Goal: Task Accomplishment & Management: Manage account settings

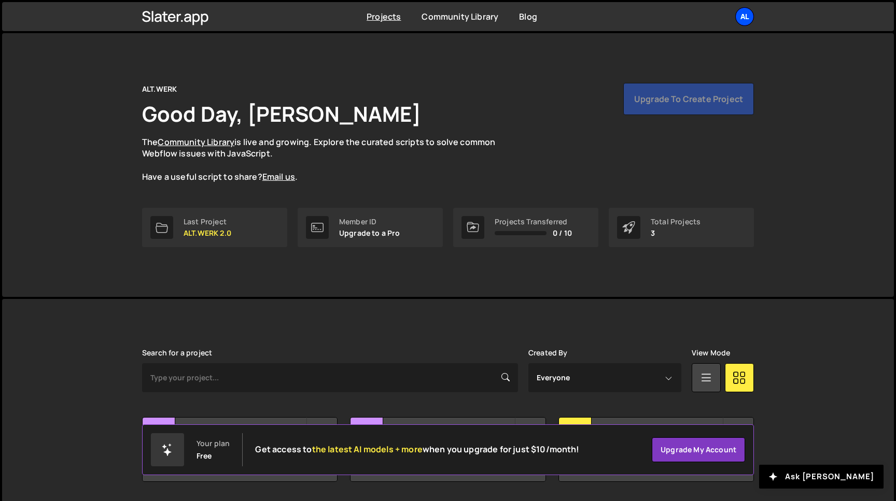
click at [749, 18] on div "AL" at bounding box center [744, 16] width 19 height 19
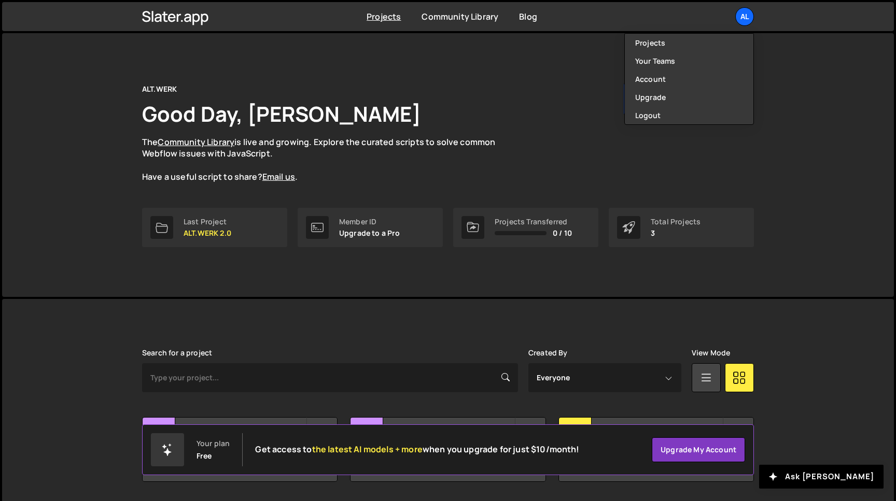
drag, startPoint x: 288, startPoint y: 296, endPoint x: 294, endPoint y: 299, distance: 7.0
click at [288, 296] on div "ALT.WERK Good Day, Máté Tóth The Community Library is live and growing. Explore…" at bounding box center [447, 165] width 643 height 264
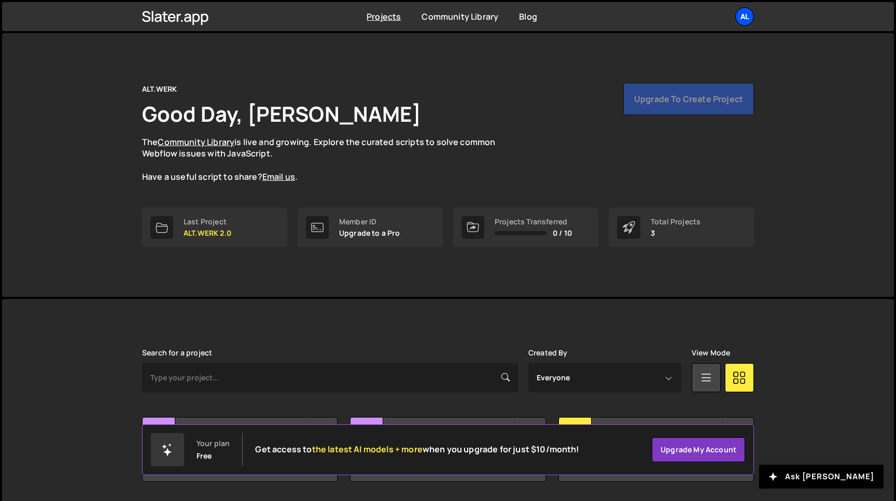
click at [745, 15] on div "AL" at bounding box center [744, 16] width 19 height 19
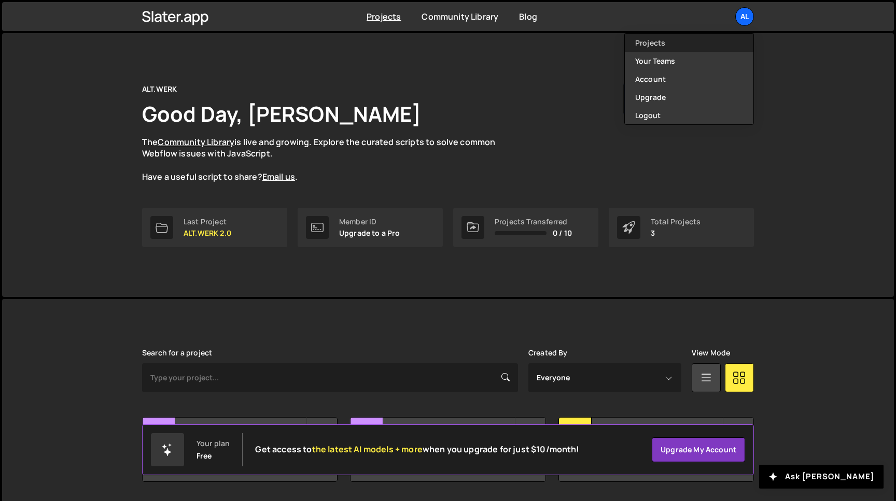
click at [687, 39] on link "Projects" at bounding box center [689, 43] width 129 height 18
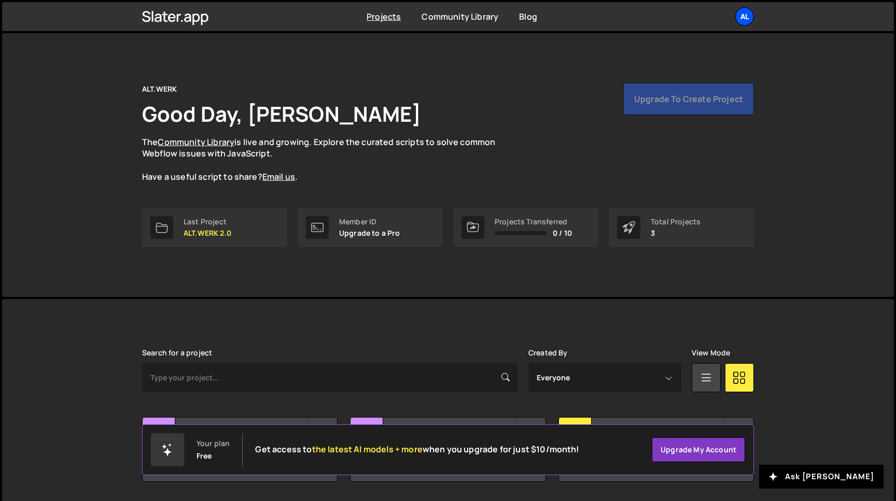
click at [748, 19] on div "AL" at bounding box center [744, 16] width 19 height 19
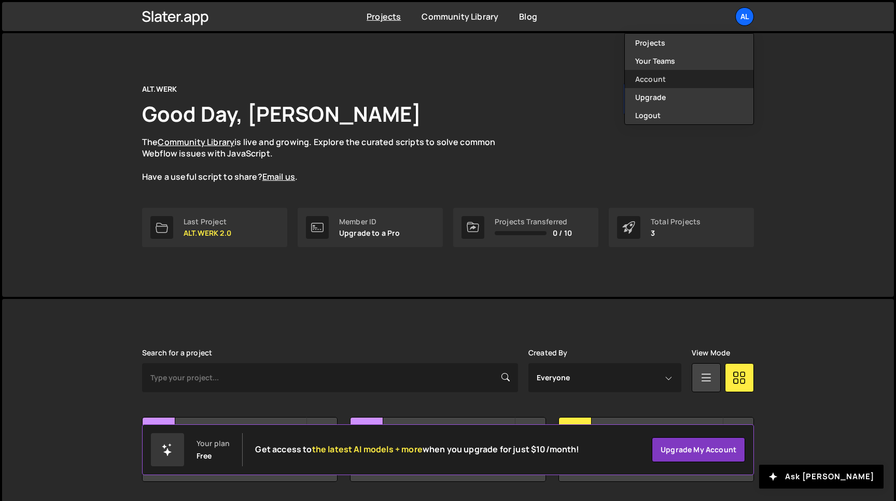
click at [681, 80] on link "Account" at bounding box center [689, 79] width 129 height 18
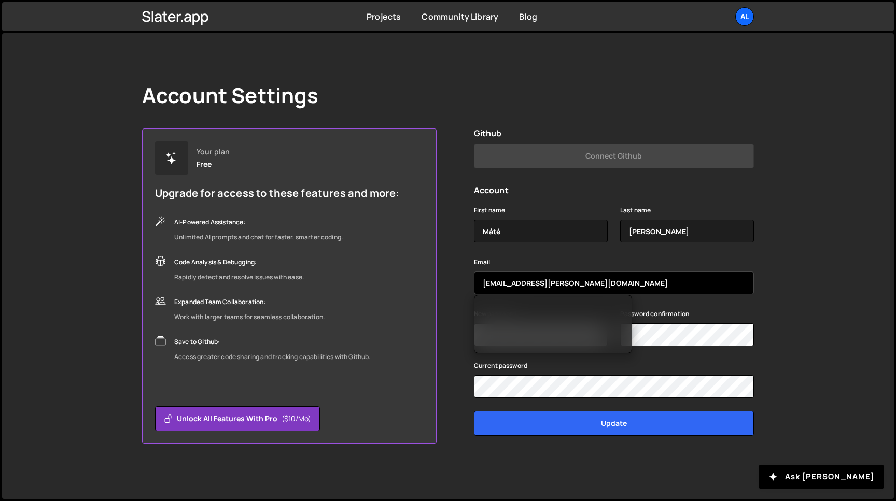
drag, startPoint x: 626, startPoint y: 282, endPoint x: 462, endPoint y: 272, distance: 164.6
click at [474, 275] on input "mate.toth@altwerkdesign.com" at bounding box center [614, 283] width 280 height 23
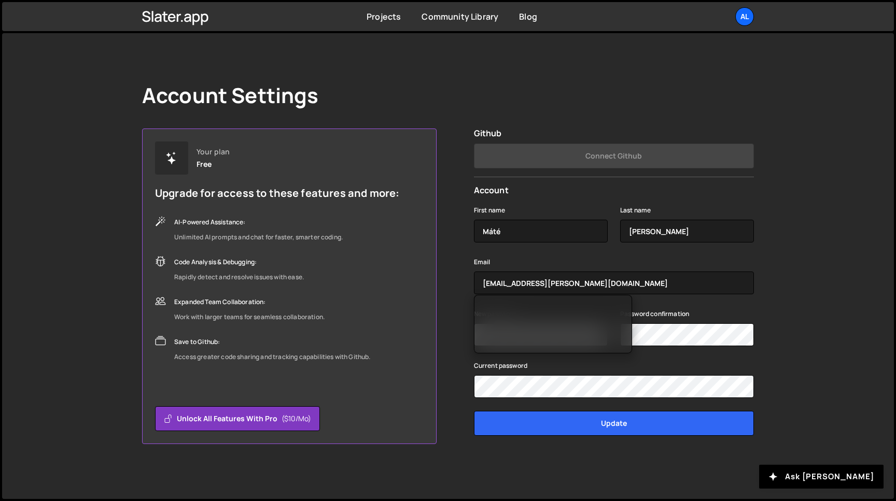
click at [642, 54] on div "Account Settings Your plan Free Upgrade for access to these features and more: …" at bounding box center [447, 263] width 643 height 461
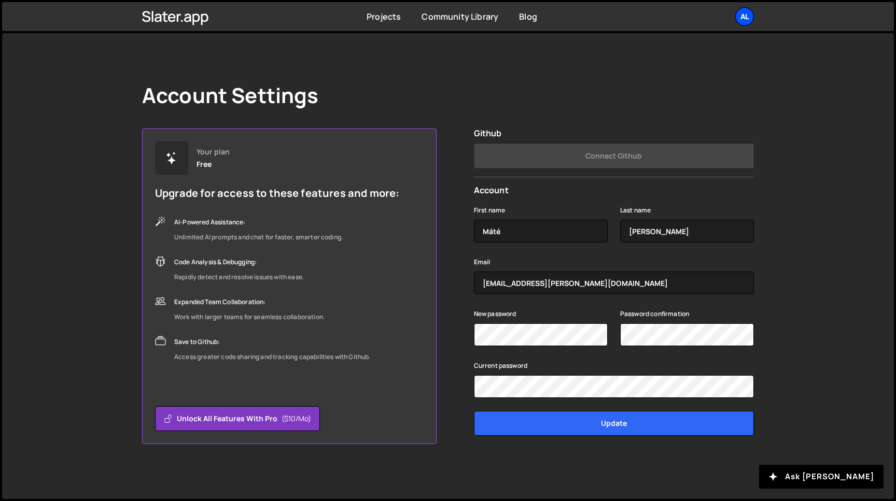
click at [738, 16] on div "AL" at bounding box center [744, 16] width 19 height 19
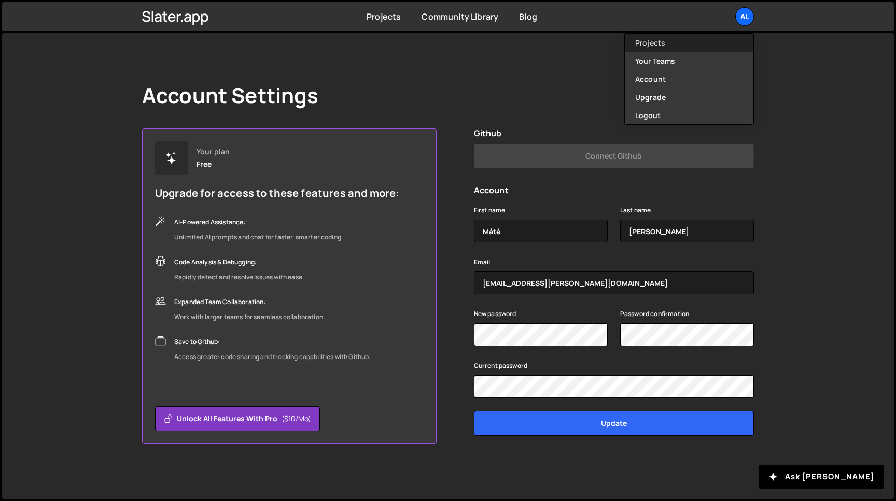
click at [714, 42] on link "Projects" at bounding box center [689, 43] width 129 height 18
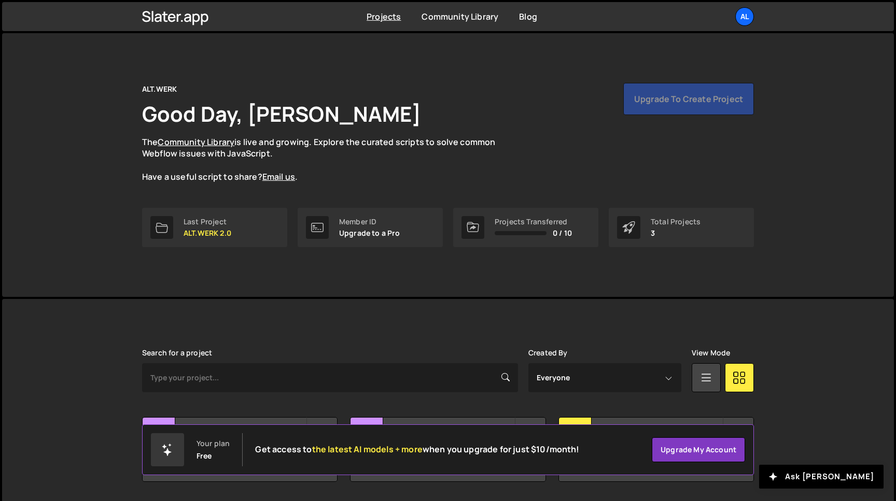
scroll to position [33, 0]
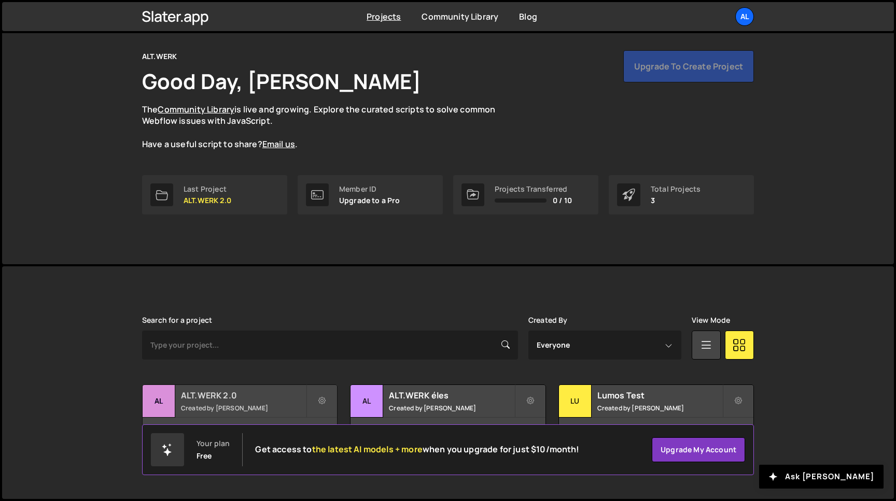
click at [256, 396] on h2 "ALT.WERK 2.0" at bounding box center [243, 395] width 125 height 11
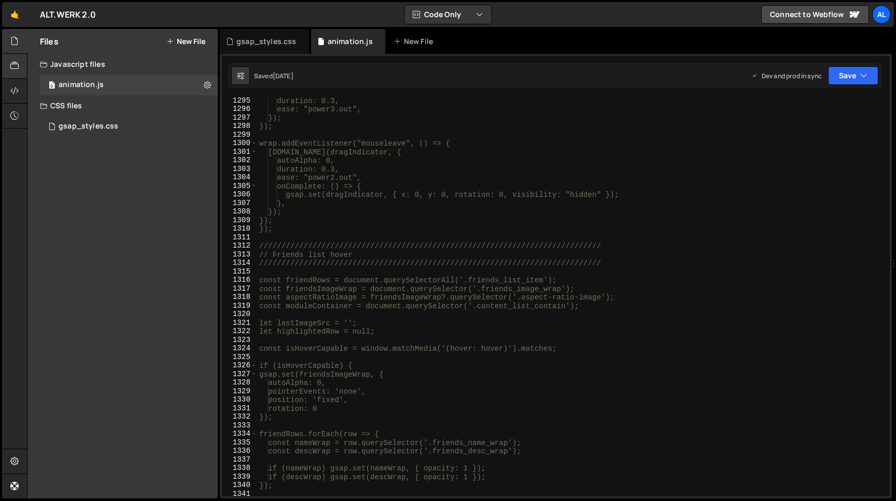
scroll to position [11173, 0]
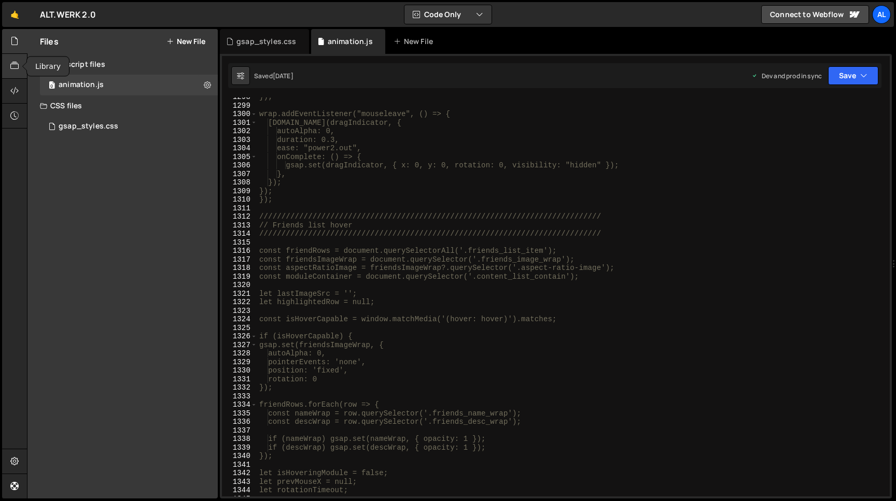
click at [19, 67] on icon at bounding box center [14, 65] width 8 height 11
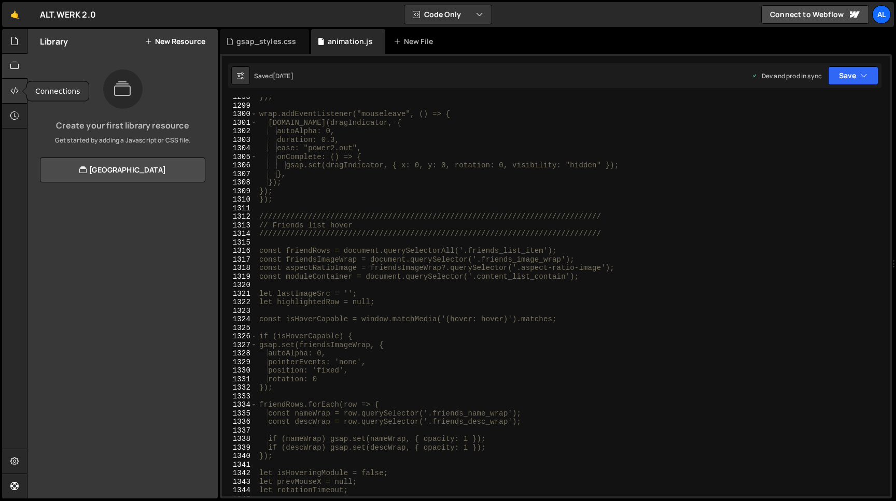
click at [11, 94] on icon at bounding box center [14, 90] width 8 height 11
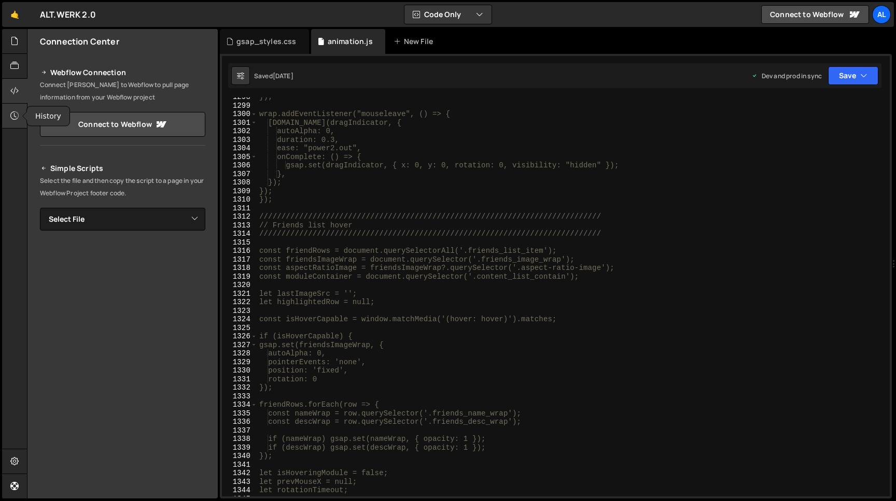
click at [16, 118] on icon at bounding box center [14, 115] width 8 height 11
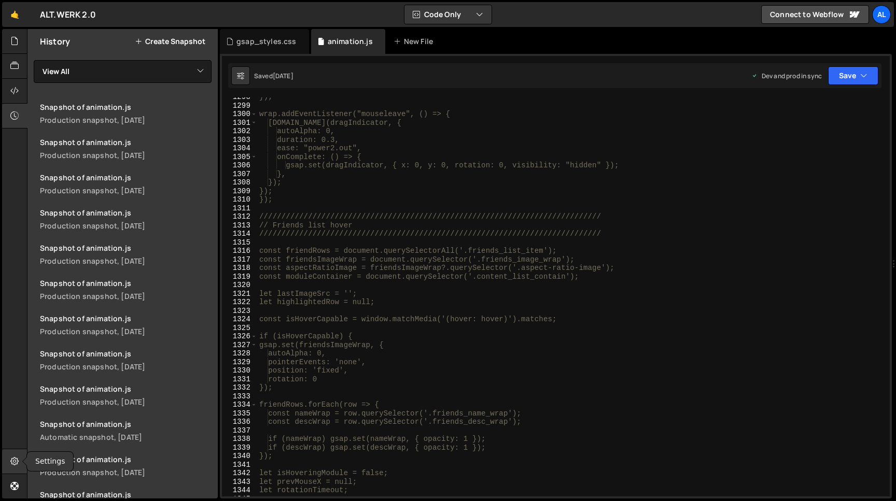
click at [12, 460] on icon at bounding box center [14, 461] width 8 height 11
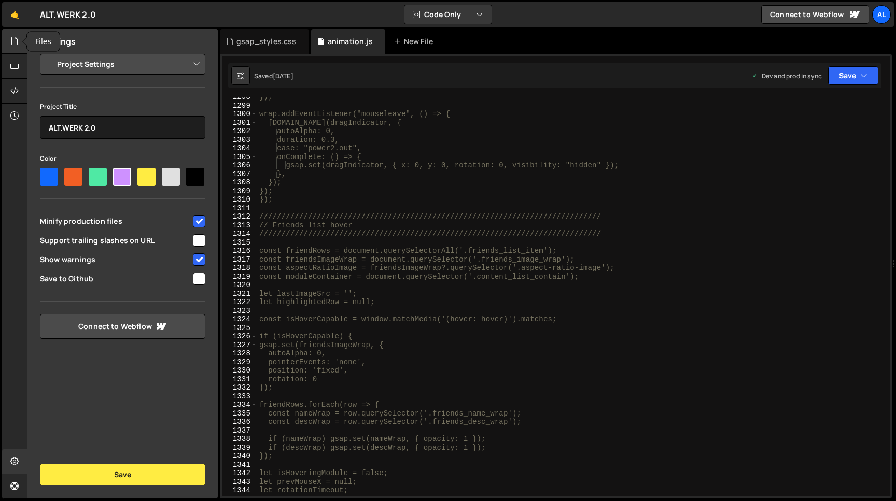
click at [13, 40] on icon at bounding box center [14, 40] width 8 height 11
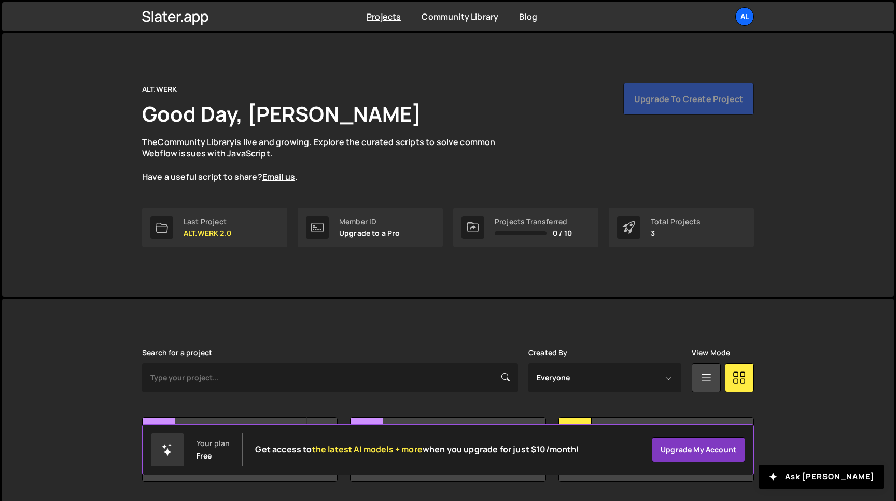
scroll to position [33, 0]
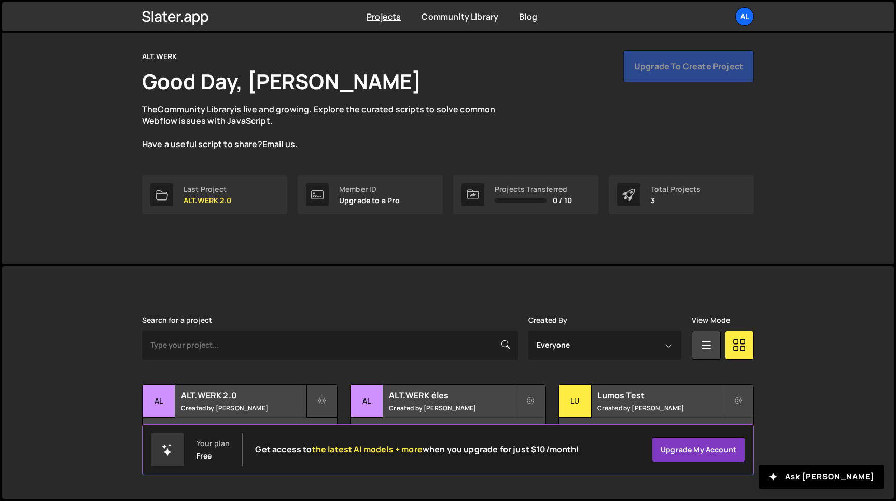
click at [318, 396] on button at bounding box center [321, 401] width 31 height 33
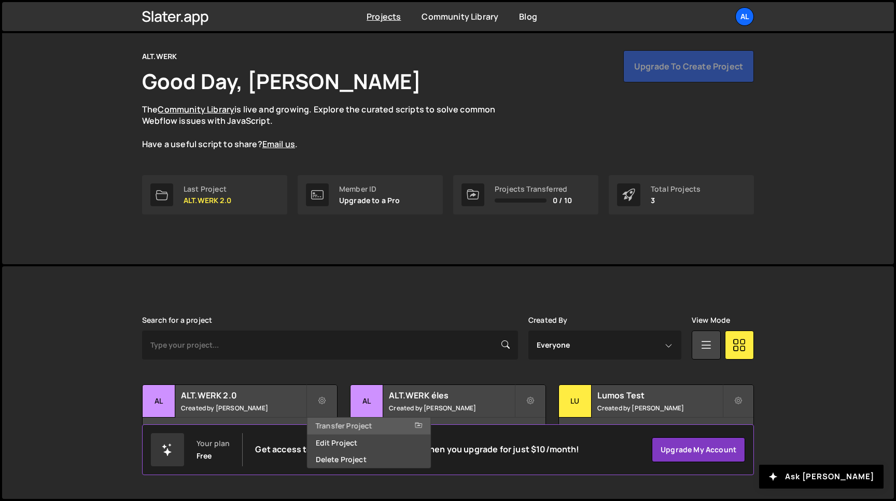
click at [336, 424] on link "Transfer Project" at bounding box center [368, 426] width 123 height 17
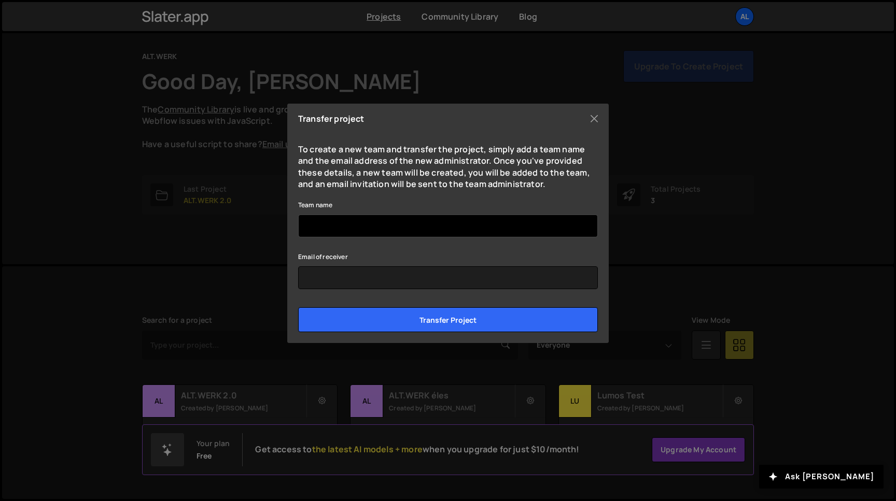
click at [354, 230] on input "Team name" at bounding box center [448, 226] width 300 height 23
type input "Alt.Werk"
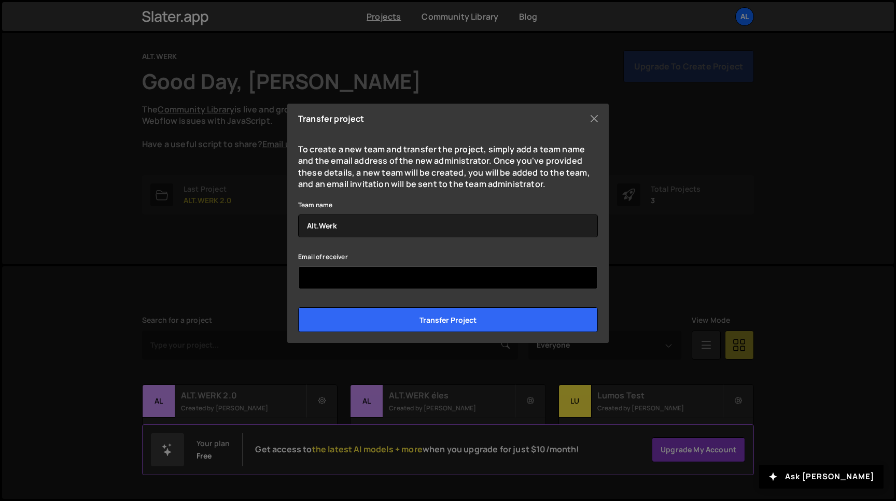
click at [348, 279] on input "Email of receiver" at bounding box center [448, 277] width 300 height 23
type input "a"
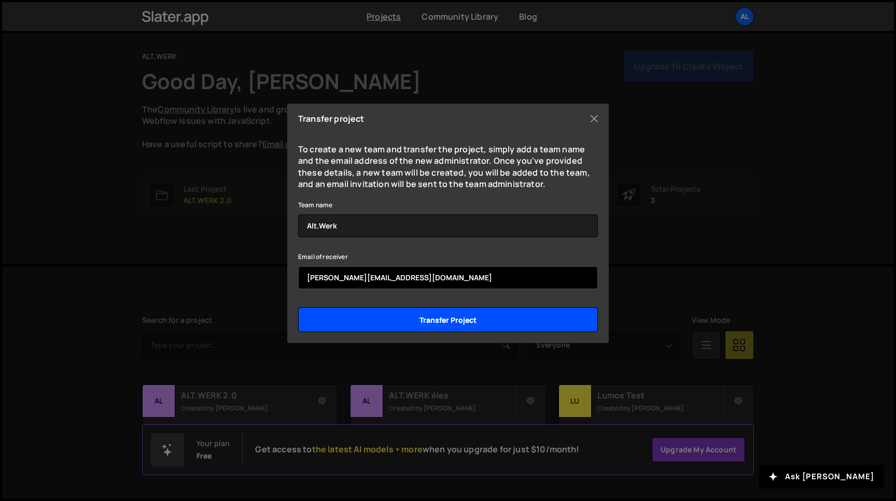
type input "aron.fridvalszky@altwerkdesign.com"
click at [463, 327] on input "Transfer project" at bounding box center [448, 319] width 300 height 25
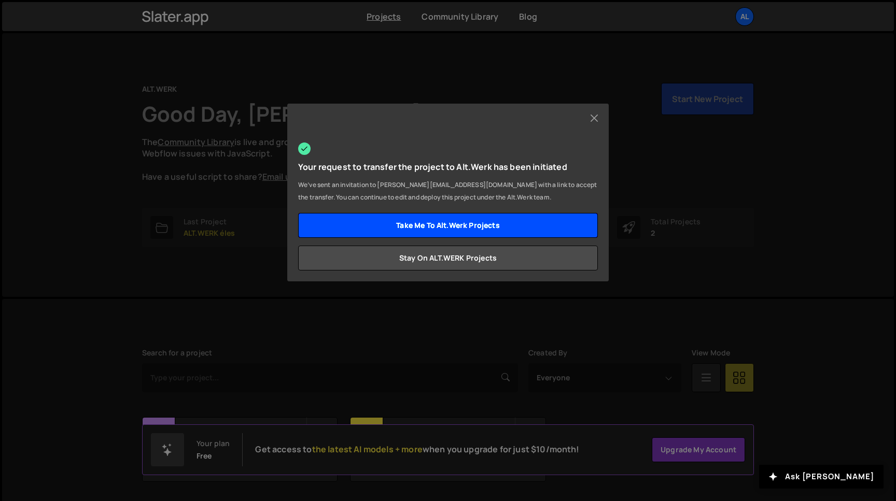
click at [456, 226] on link "Take me to Alt.Werk projects" at bounding box center [448, 225] width 300 height 25
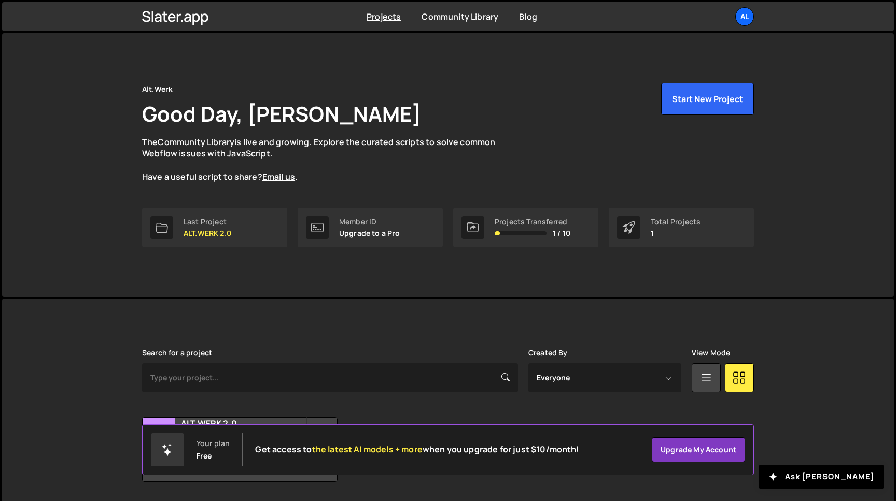
scroll to position [33, 0]
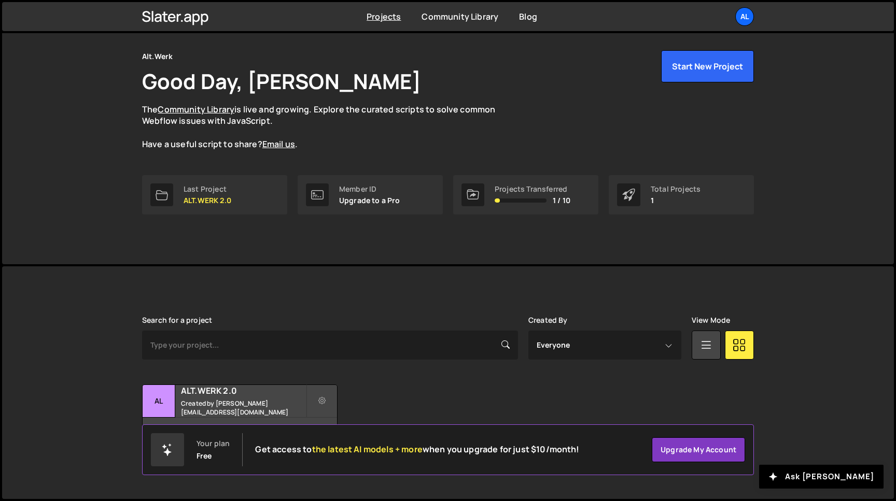
click at [354, 388] on div "Transfer Project Edit Project Delete Project AL ALT.WERK 2.0 Created by [PERSON…" at bounding box center [448, 417] width 612 height 65
click at [747, 17] on div "Al" at bounding box center [744, 16] width 19 height 19
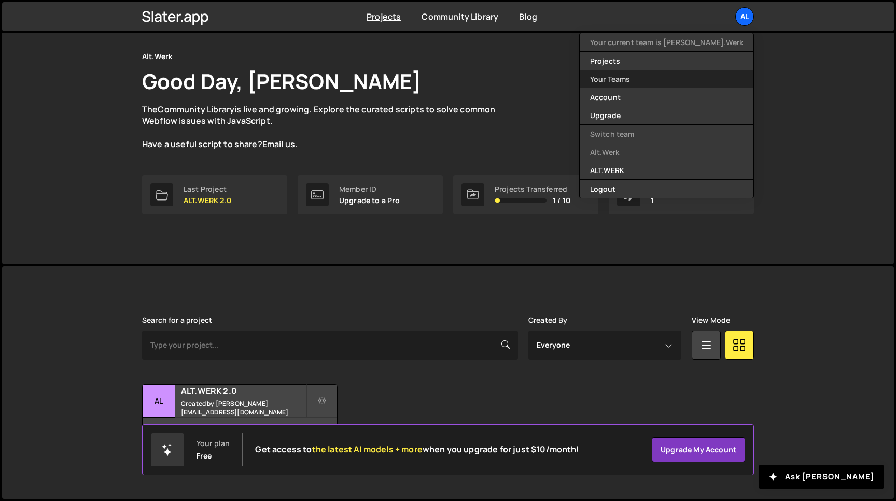
click at [684, 84] on link "Your Teams" at bounding box center [666, 79] width 174 height 18
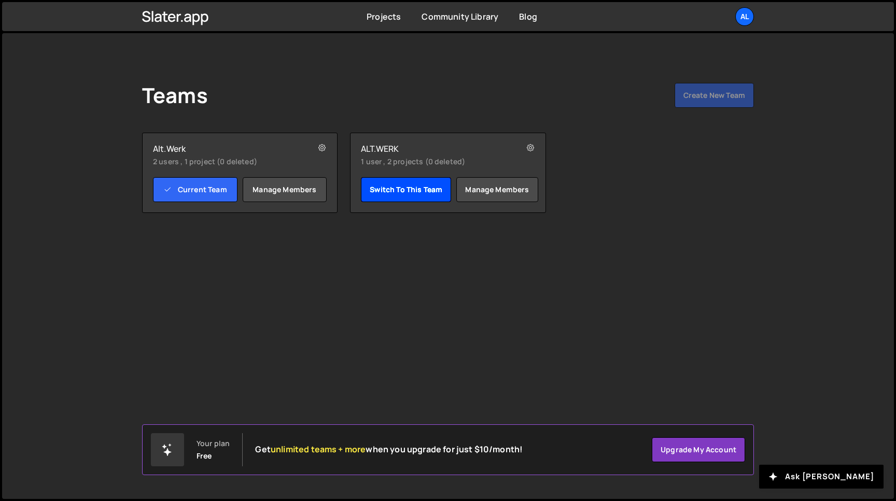
click at [397, 190] on link "Switch to this team" at bounding box center [406, 189] width 90 height 25
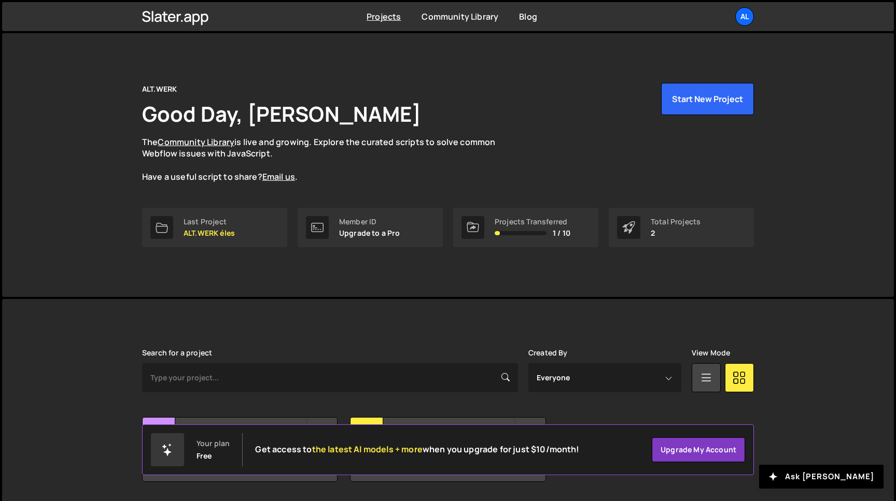
scroll to position [33, 0]
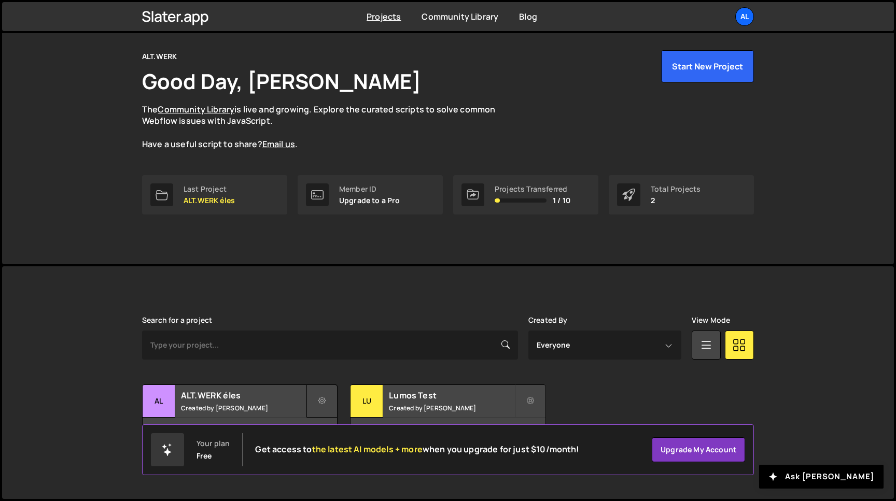
click at [321, 399] on icon at bounding box center [321, 401] width 7 height 10
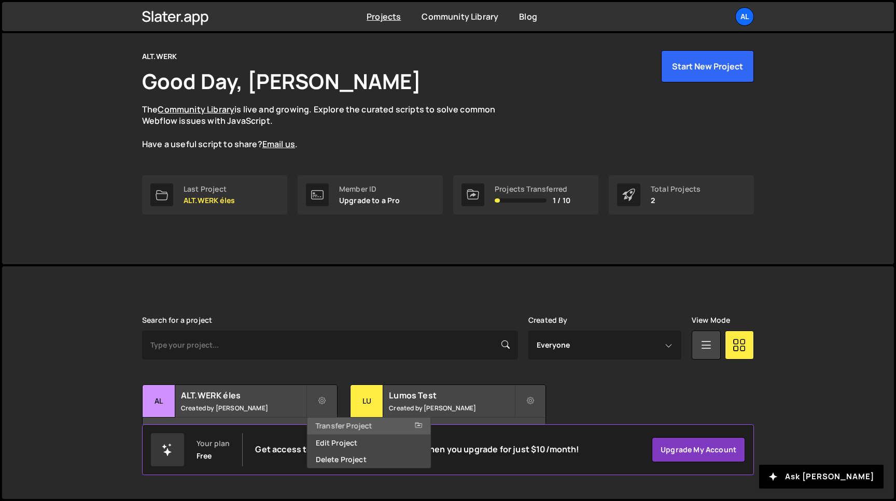
click at [338, 425] on link "Transfer Project" at bounding box center [368, 426] width 123 height 17
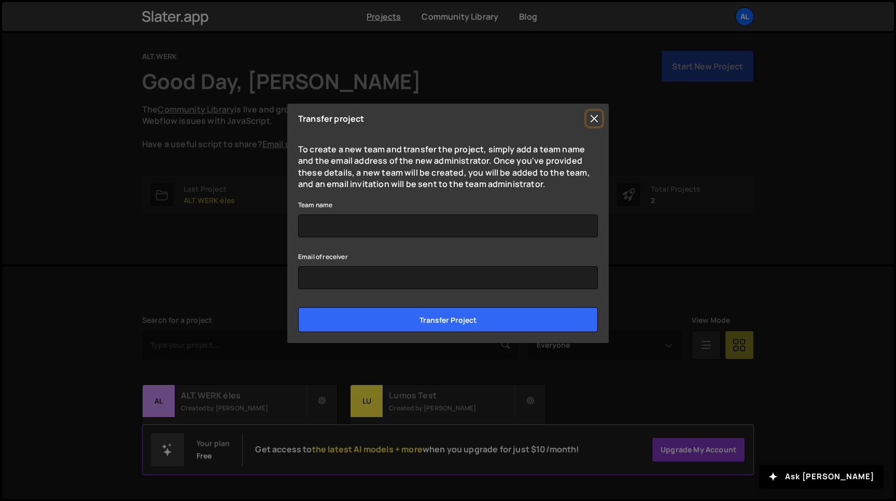
click at [594, 117] on button "Close" at bounding box center [594, 119] width 16 height 16
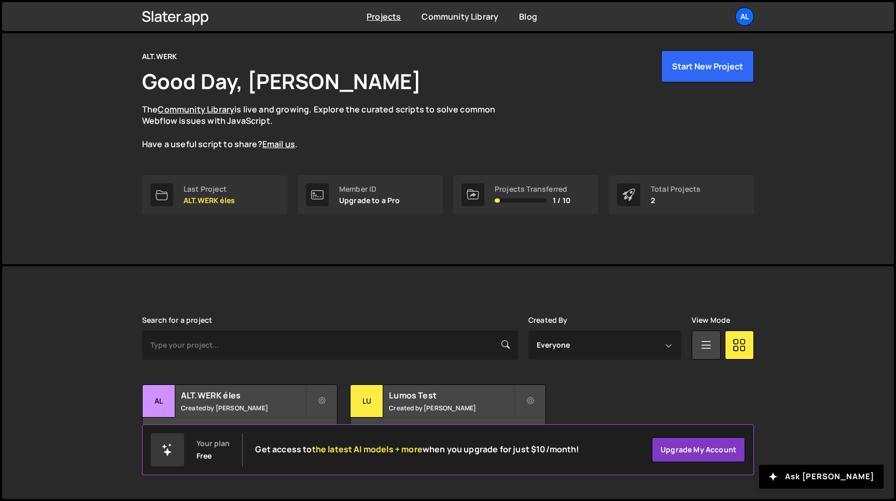
click at [524, 191] on div "Projects Transferred" at bounding box center [532, 189] width 76 height 8
click at [478, 194] on icon at bounding box center [472, 195] width 12 height 12
click at [742, 14] on div "AL" at bounding box center [744, 16] width 19 height 19
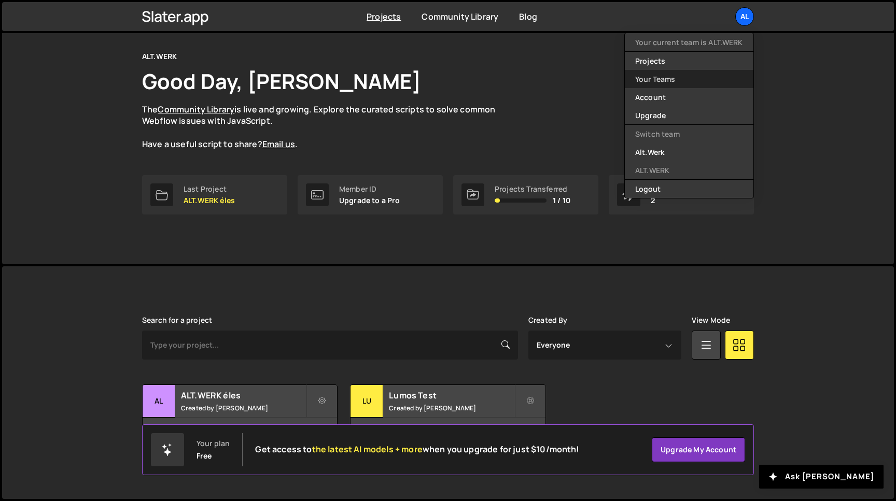
click at [663, 81] on link "Your Teams" at bounding box center [689, 79] width 129 height 18
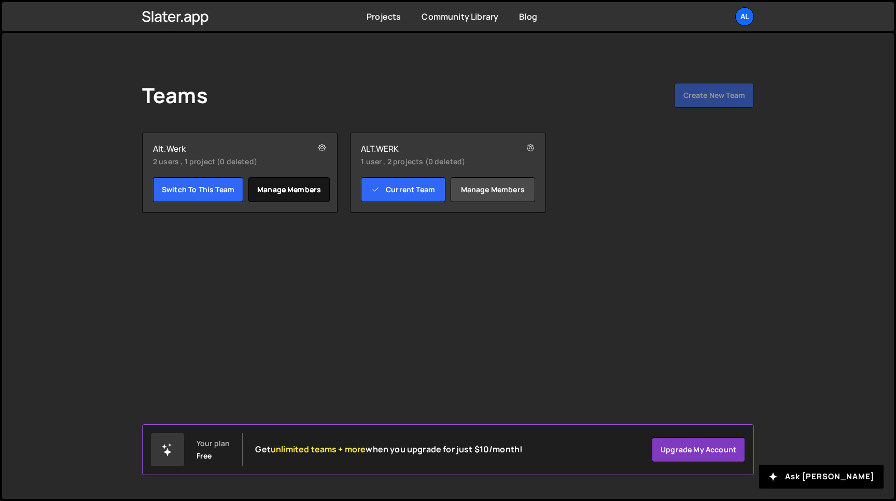
click at [284, 195] on link "Manage members" at bounding box center [288, 189] width 81 height 25
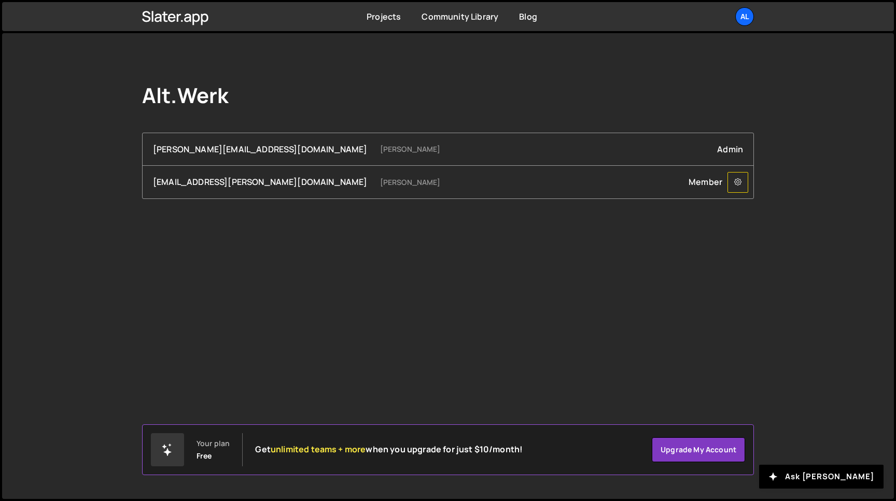
click at [737, 183] on icon at bounding box center [737, 182] width 7 height 10
click at [735, 140] on div "[PERSON_NAME][EMAIL_ADDRESS][DOMAIN_NAME] [PERSON_NAME] Admin" at bounding box center [448, 149] width 611 height 33
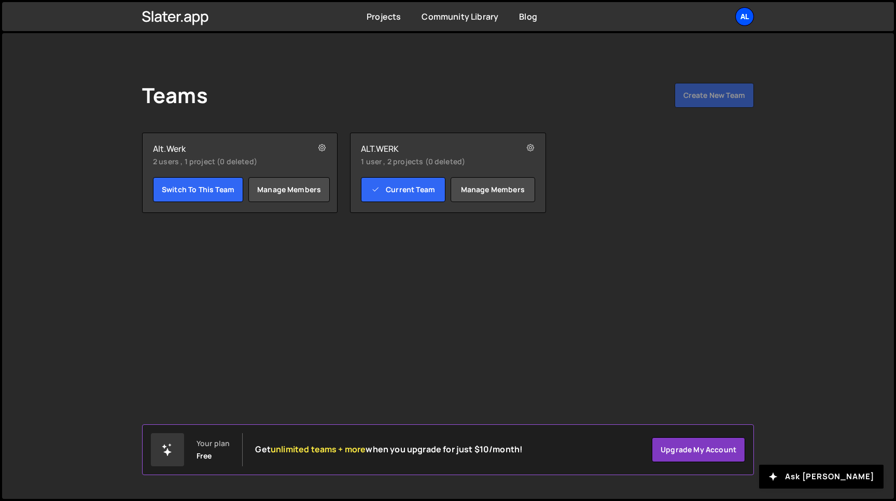
click at [745, 18] on div "AL" at bounding box center [744, 16] width 19 height 19
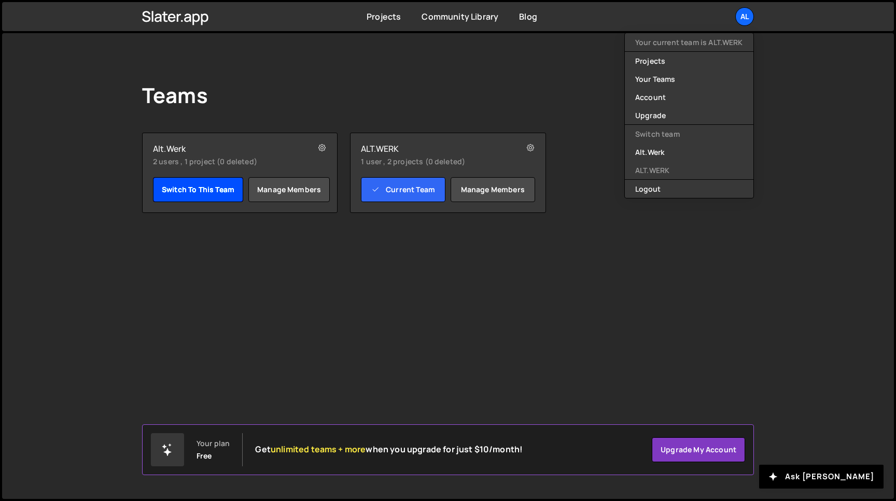
click at [216, 186] on link "Switch to this team" at bounding box center [198, 189] width 90 height 25
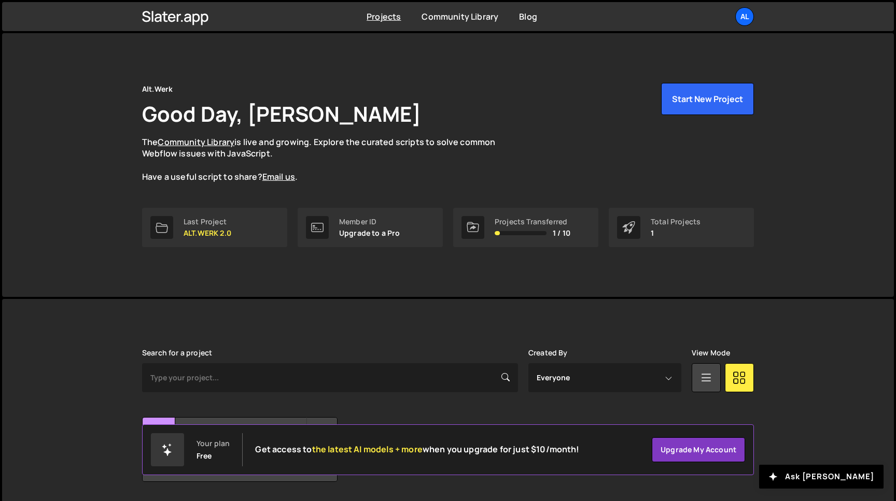
scroll to position [33, 0]
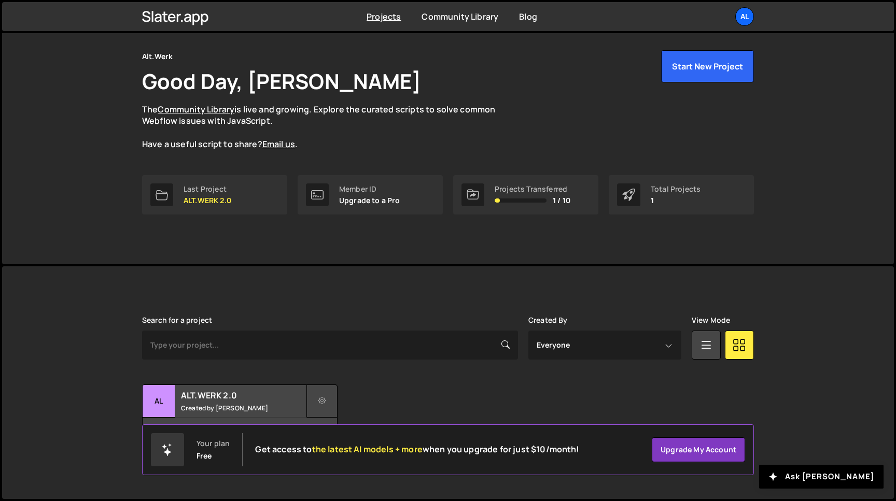
click at [327, 404] on button at bounding box center [321, 401] width 31 height 33
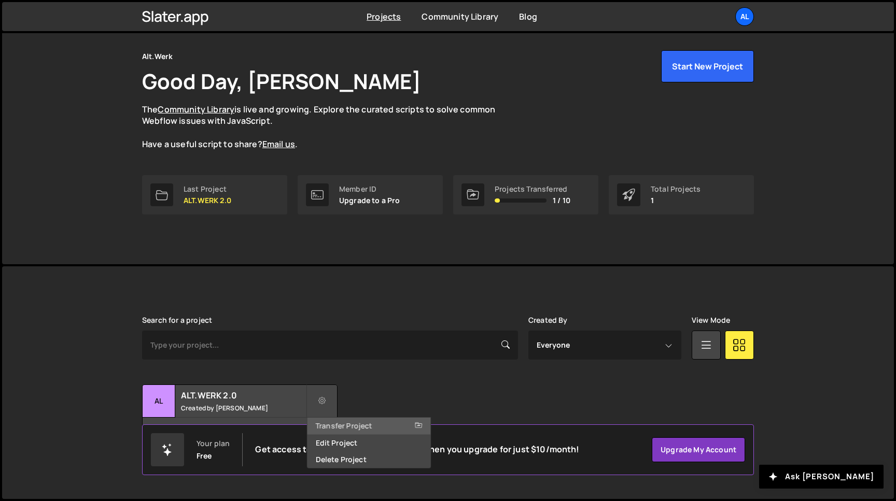
click at [332, 422] on link "Transfer Project" at bounding box center [368, 426] width 123 height 17
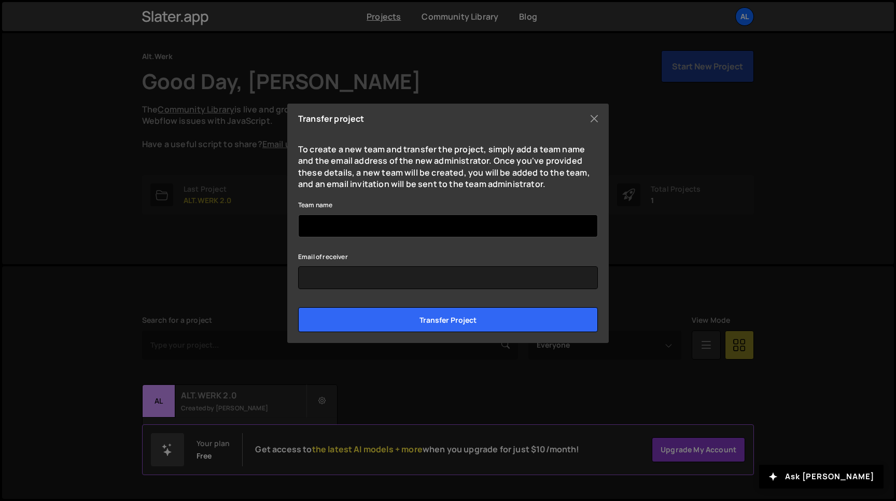
click at [425, 226] on input "Team name" at bounding box center [448, 226] width 300 height 23
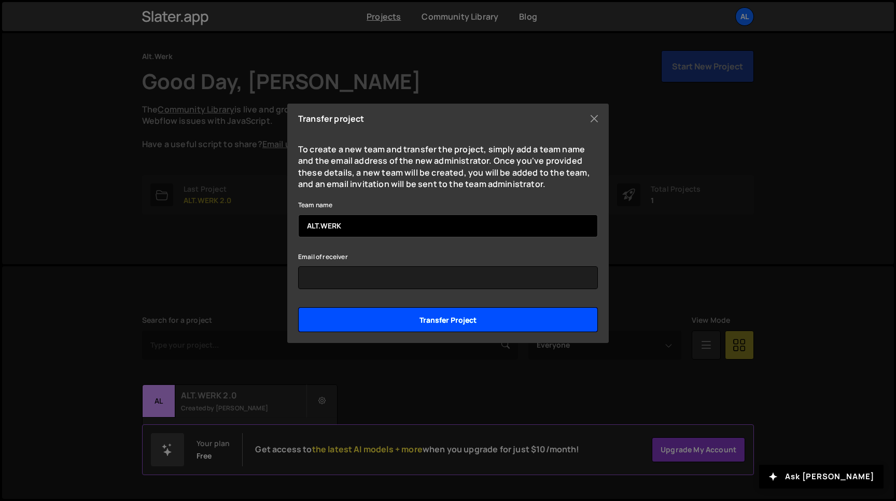
type input "ALT.WERK"
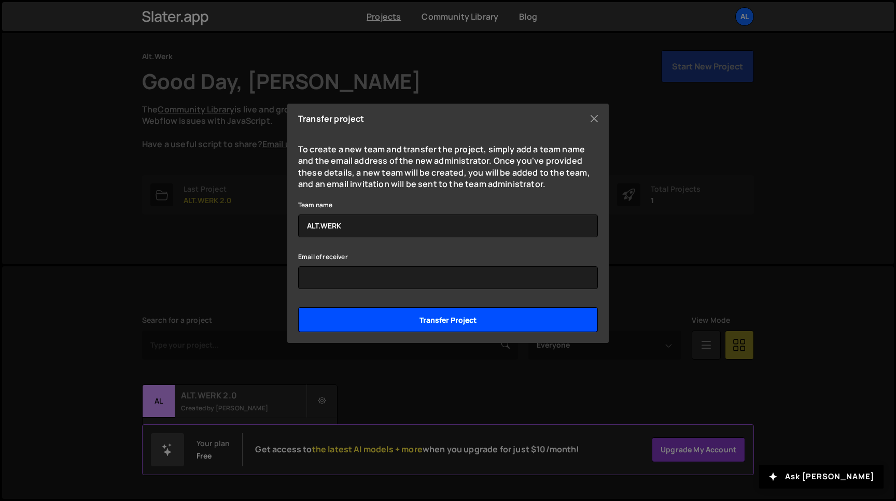
click at [436, 324] on input "Transfer project" at bounding box center [448, 319] width 300 height 25
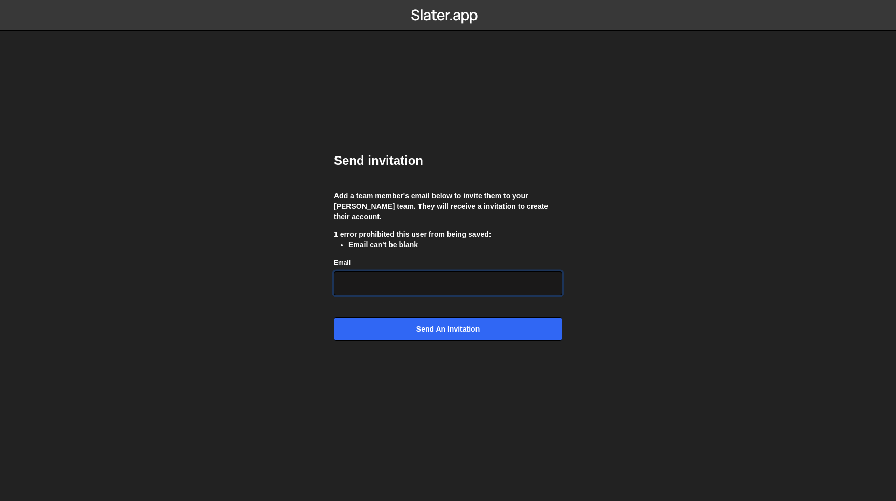
click at [409, 279] on input "Email" at bounding box center [448, 284] width 228 height 24
type input "[EMAIL_ADDRESS][PERSON_NAME][DOMAIN_NAME]"
click at [334, 317] on input "Send an invitation" at bounding box center [448, 329] width 228 height 24
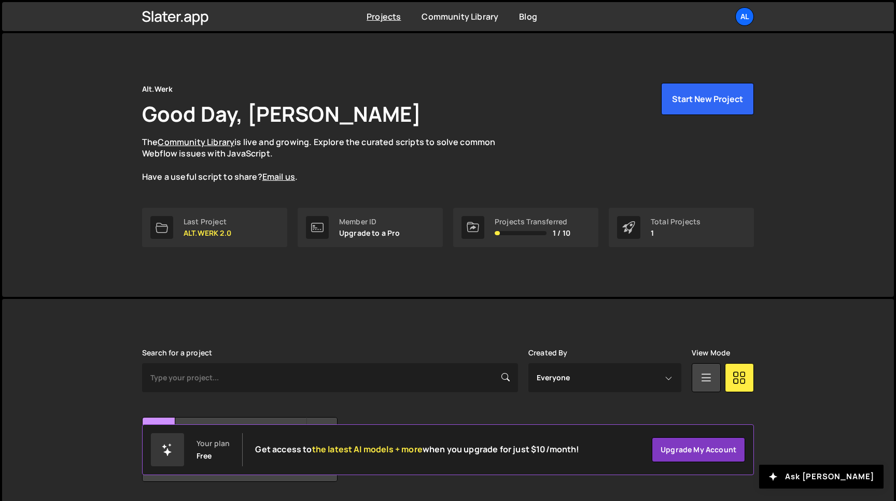
scroll to position [33, 0]
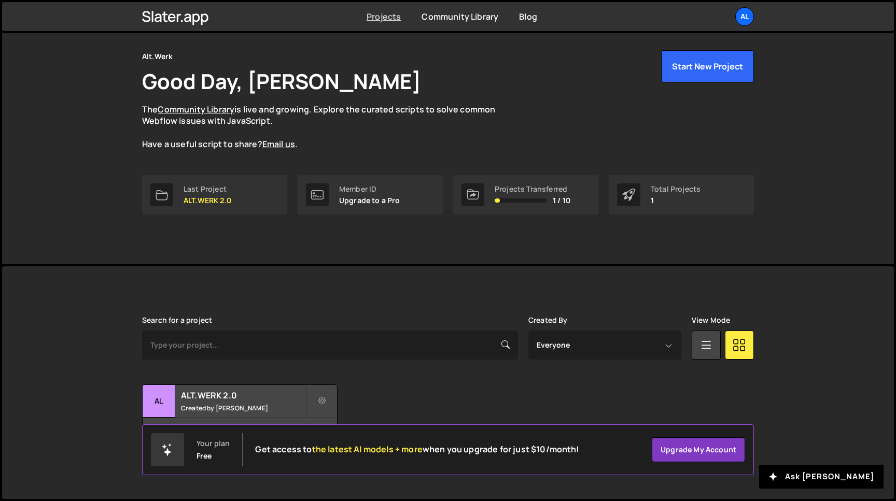
click at [382, 19] on link "Projects" at bounding box center [383, 16] width 34 height 11
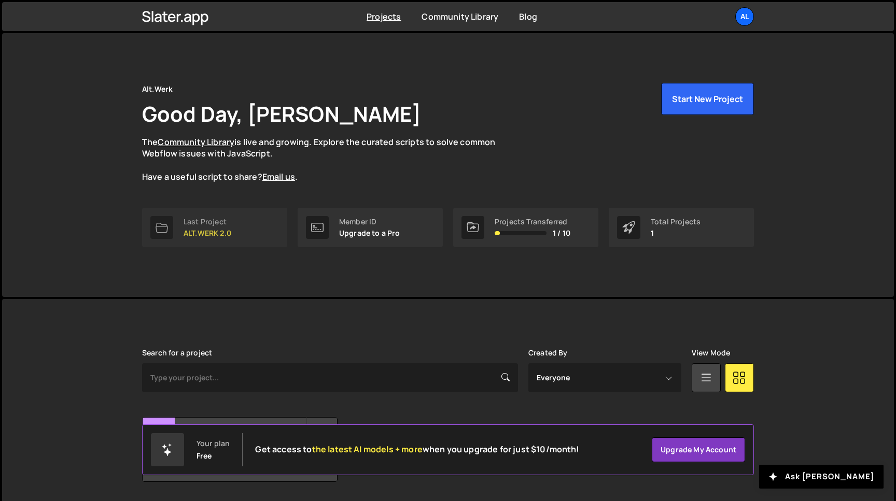
click at [242, 228] on link "Last Project ALT.WERK 2.0" at bounding box center [214, 227] width 145 height 39
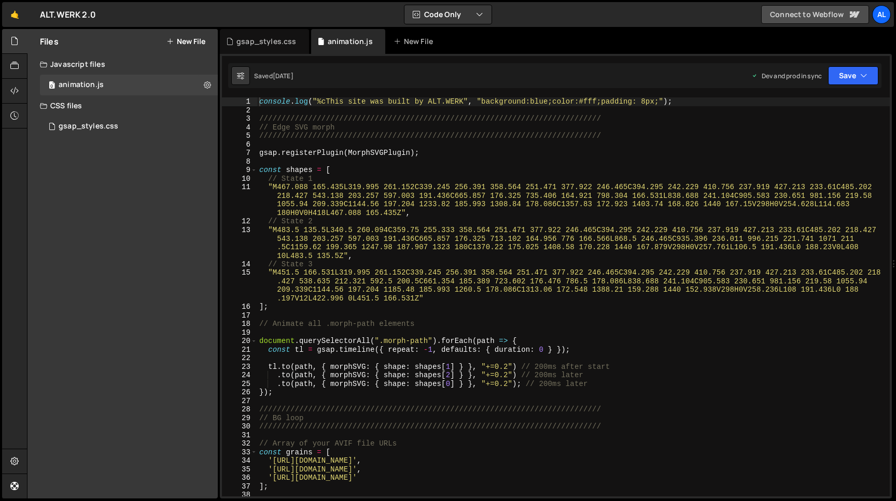
click at [798, 18] on link "Connect to Webflow" at bounding box center [815, 14] width 108 height 19
